Goal: Information Seeking & Learning: Learn about a topic

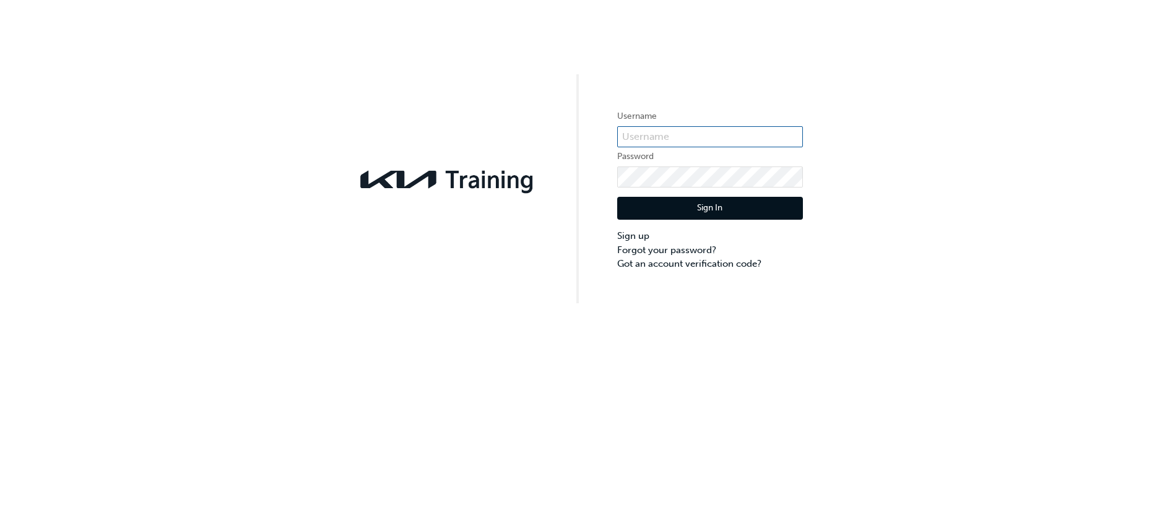
type input "KAU82454D7"
drag, startPoint x: 718, startPoint y: 212, endPoint x: 737, endPoint y: 212, distance: 19.2
click at [718, 212] on button "Sign In" at bounding box center [710, 209] width 186 height 24
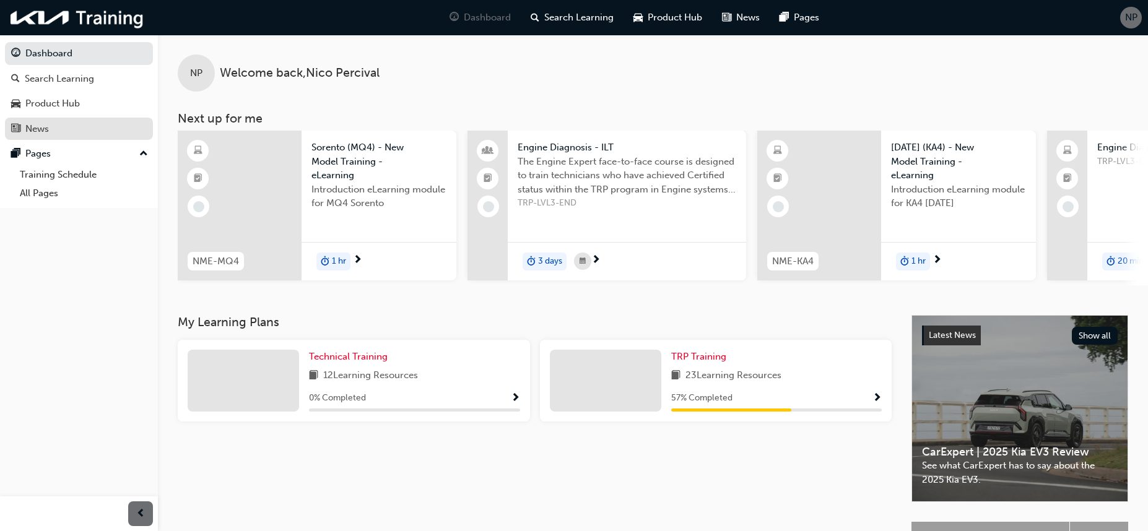
click at [33, 126] on div "News" at bounding box center [37, 129] width 24 height 14
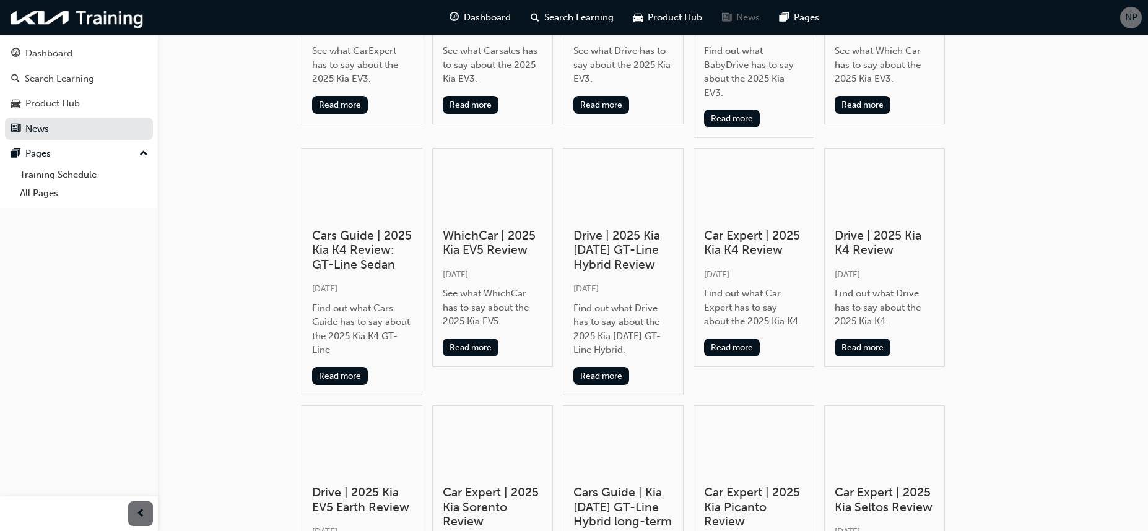
scroll to position [495, 0]
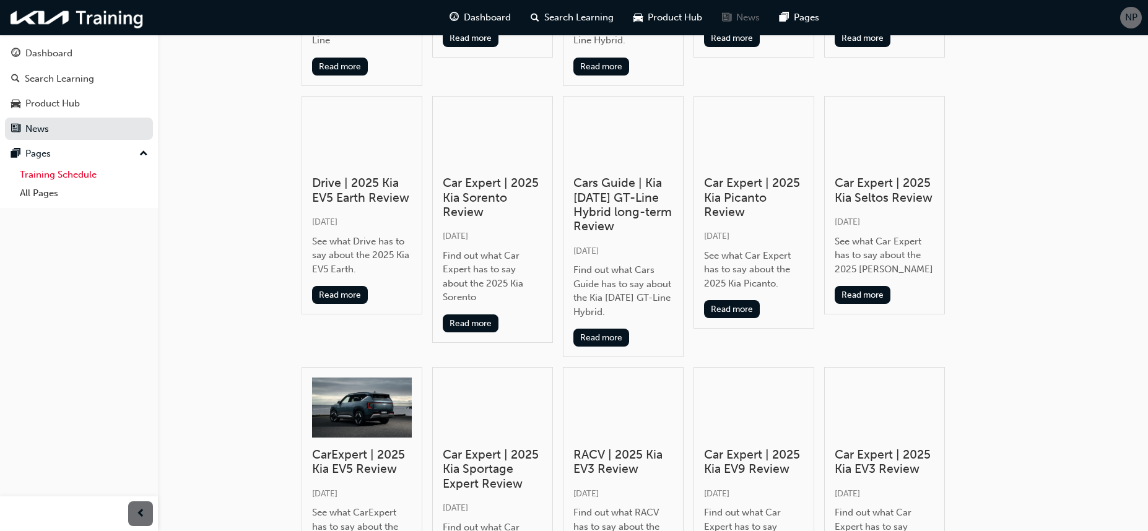
click at [89, 176] on link "Training Schedule" at bounding box center [84, 174] width 138 height 19
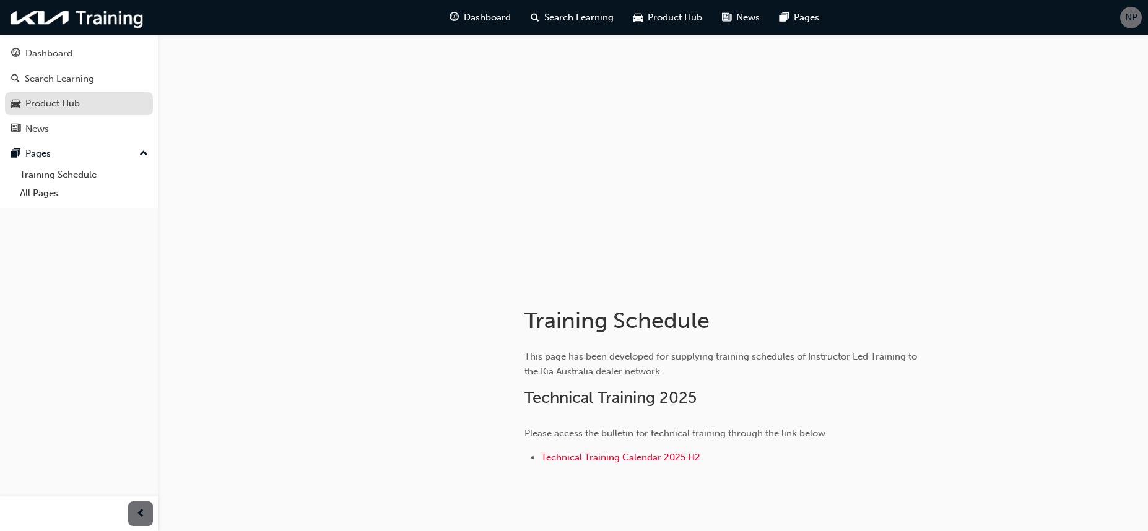
click at [45, 101] on div "Product Hub" at bounding box center [52, 104] width 54 height 14
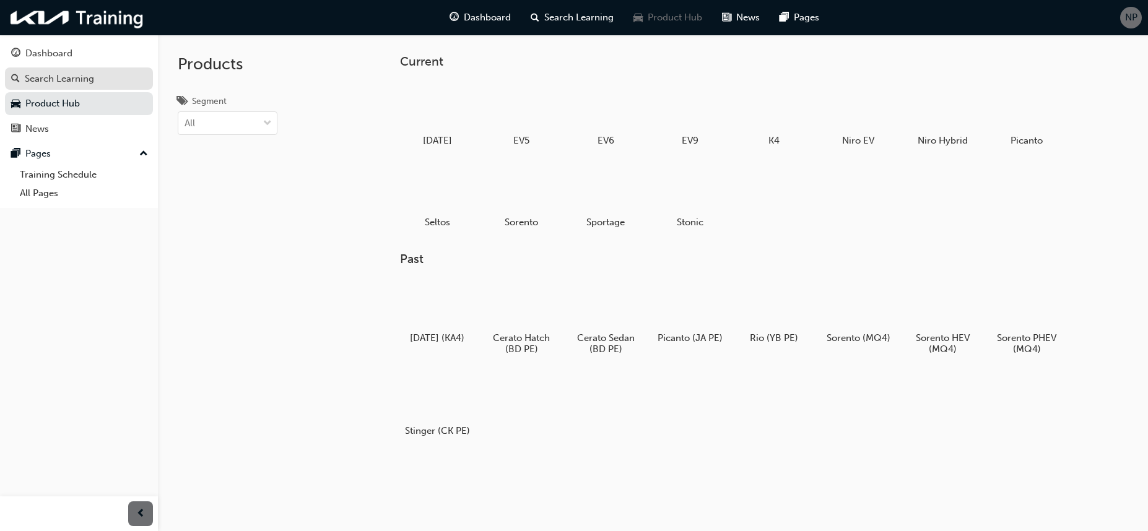
click at [54, 80] on div "Search Learning" at bounding box center [59, 79] width 69 height 14
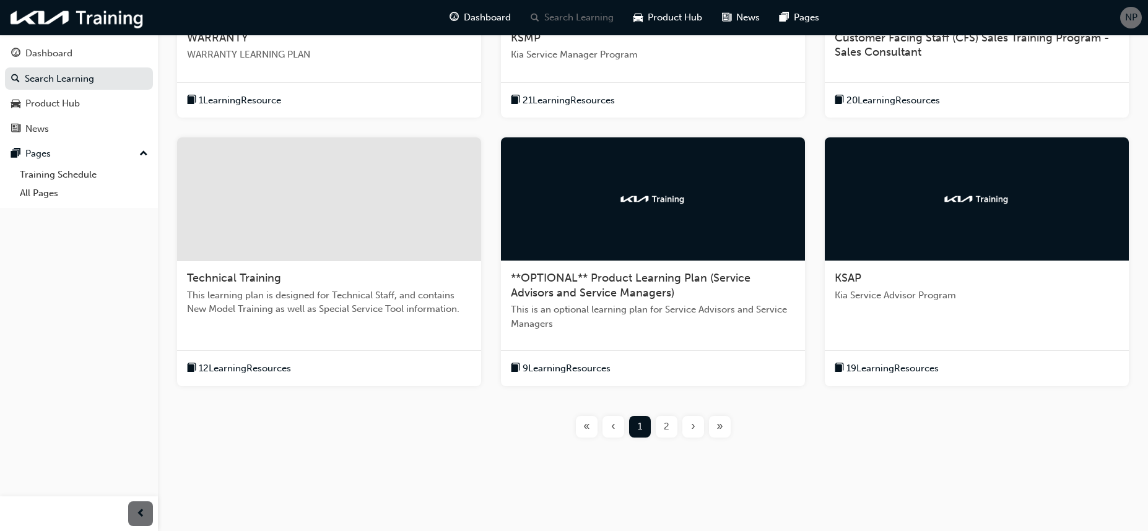
scroll to position [396, 0]
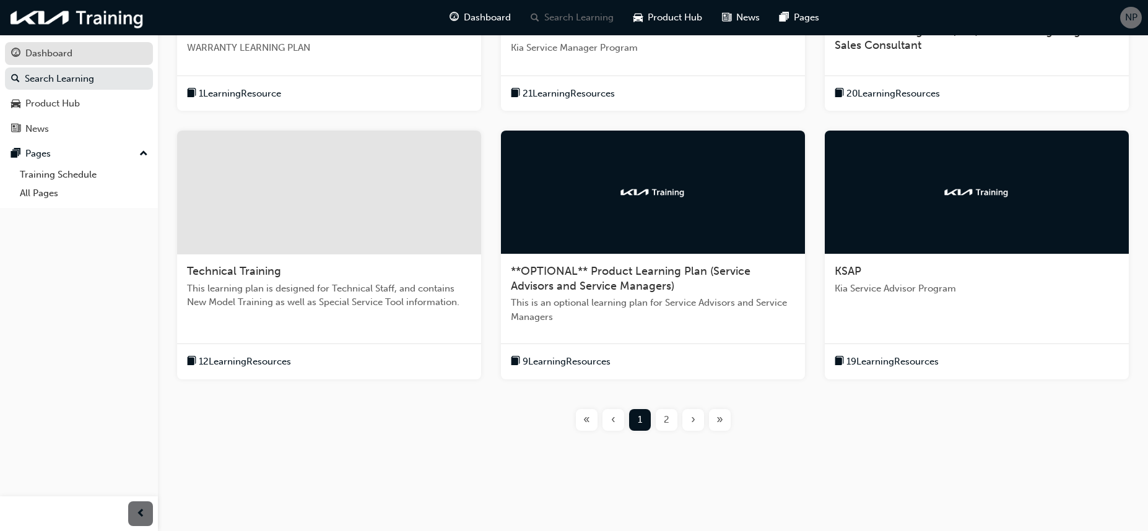
click at [55, 57] on div "Dashboard" at bounding box center [48, 53] width 47 height 14
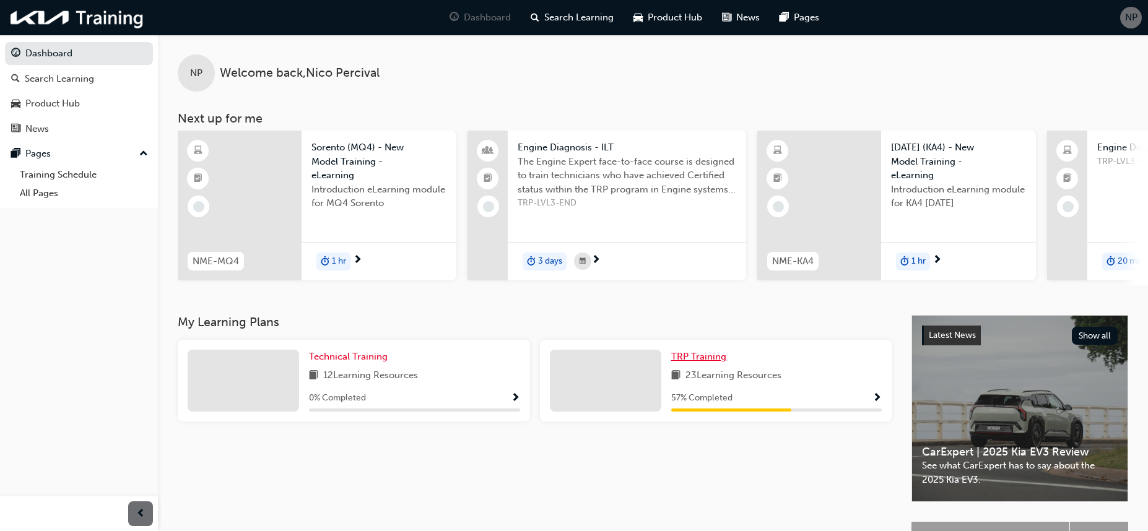
click at [712, 362] on span "TRP Training" at bounding box center [698, 356] width 55 height 11
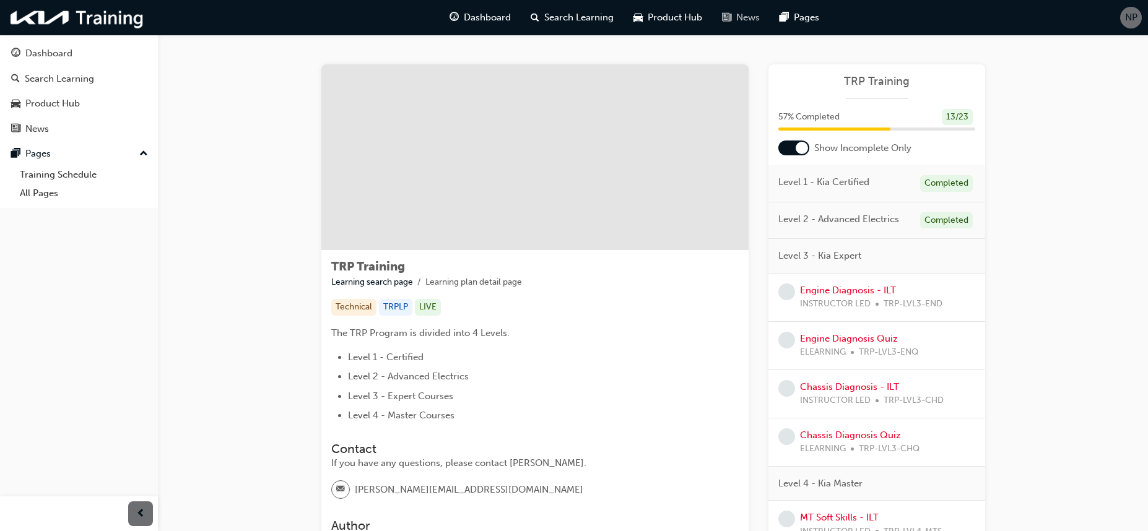
click at [731, 15] on span "news-icon" at bounding box center [726, 17] width 9 height 15
